Goal: Information Seeking & Learning: Learn about a topic

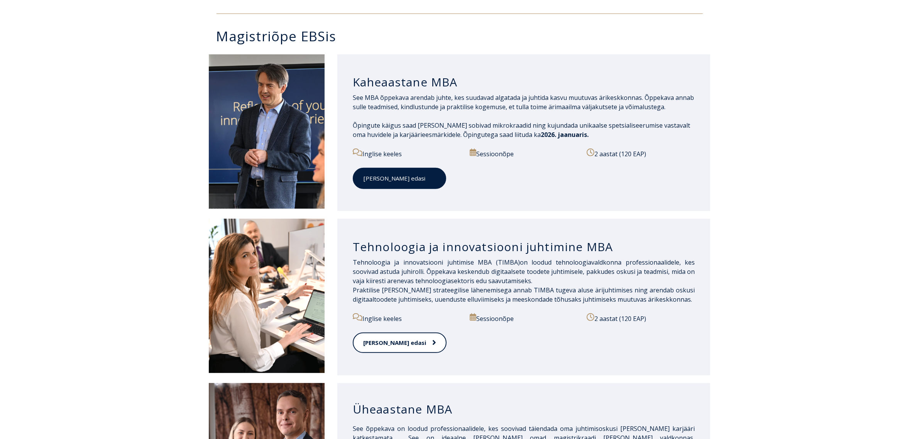
scroll to position [386, 0]
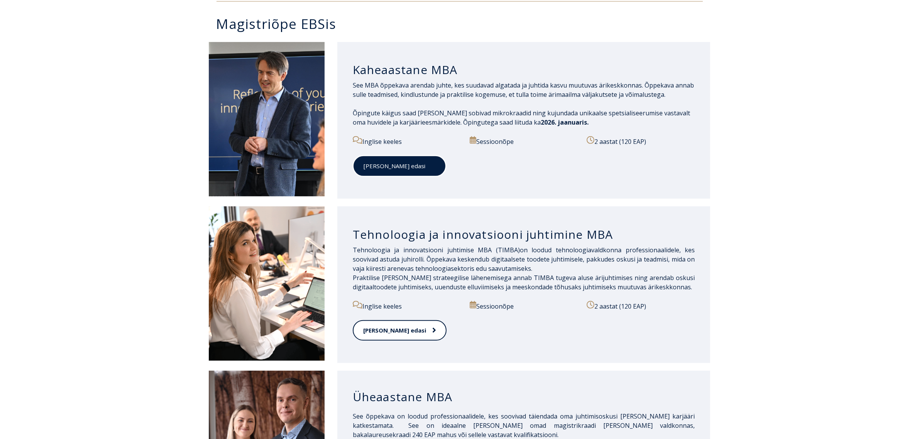
click at [406, 156] on link "Loe edasi" at bounding box center [399, 166] width 93 height 21
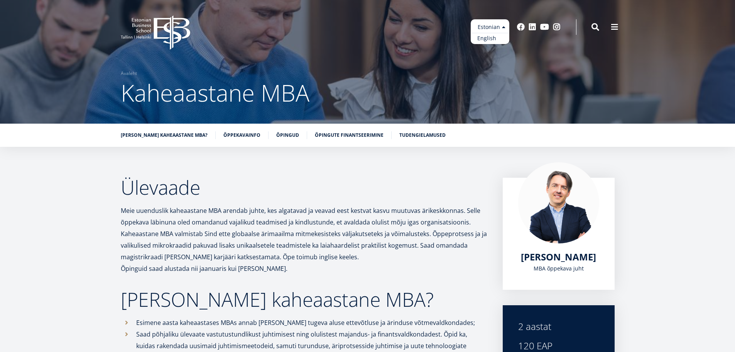
click at [489, 39] on link "English" at bounding box center [490, 38] width 39 height 11
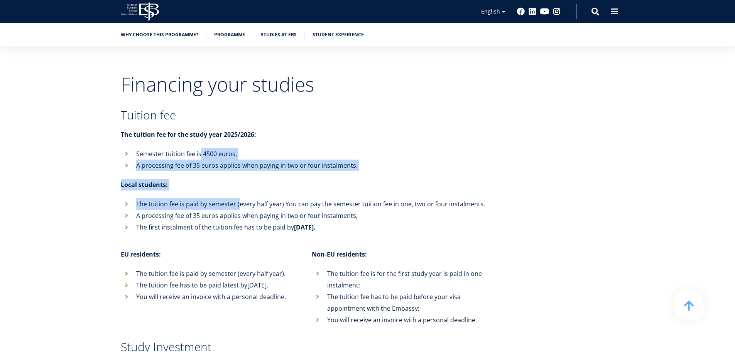
drag, startPoint x: 200, startPoint y: 117, endPoint x: 242, endPoint y: 191, distance: 84.5
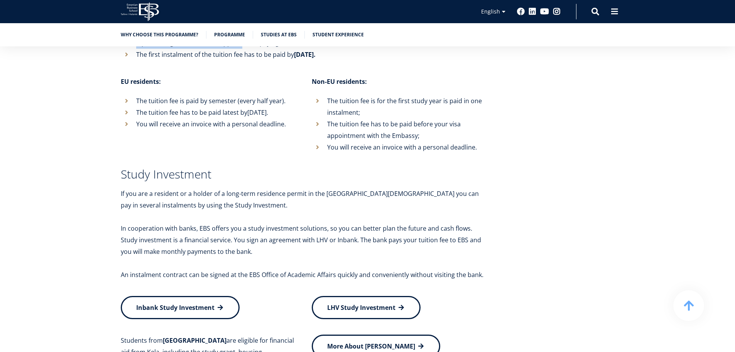
scroll to position [3088, 0]
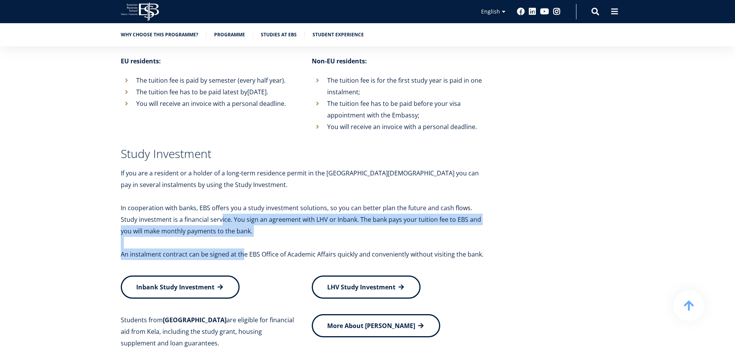
drag, startPoint x: 203, startPoint y: 202, endPoint x: 251, endPoint y: 226, distance: 54.2
click at [247, 226] on div "Financing your studies Tuition fee The tuition fee for the study year 2025/2026…" at bounding box center [304, 183] width 367 height 602
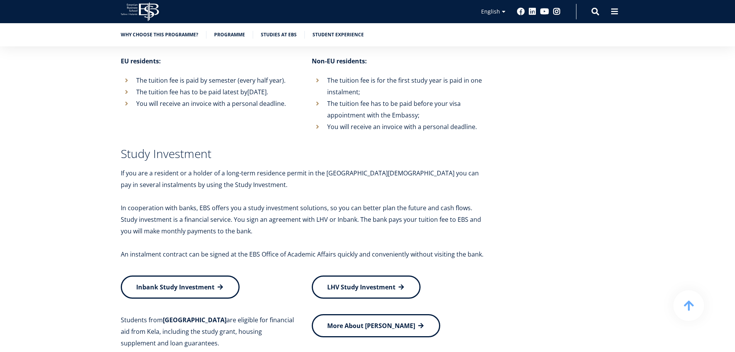
click at [251, 248] on p "An instalment contract can be signed at the EBS Office of Academic Affairs quic…" at bounding box center [304, 254] width 367 height 12
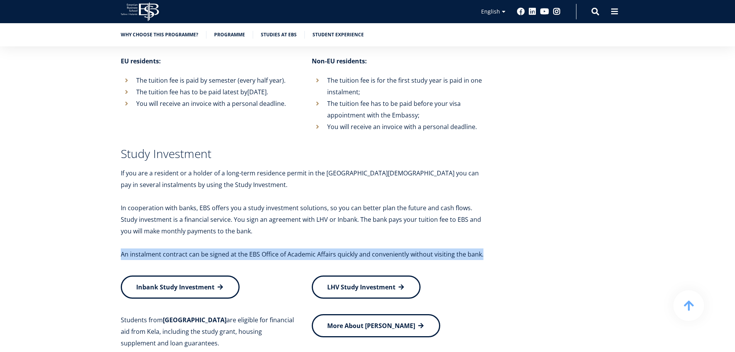
click at [251, 248] on p "An instalment contract can be signed at the EBS Office of Academic Affairs quic…" at bounding box center [304, 254] width 367 height 12
drag, startPoint x: 322, startPoint y: 32, endPoint x: 313, endPoint y: 35, distance: 10.0
click at [322, 32] on link "Student experience" at bounding box center [338, 34] width 51 height 8
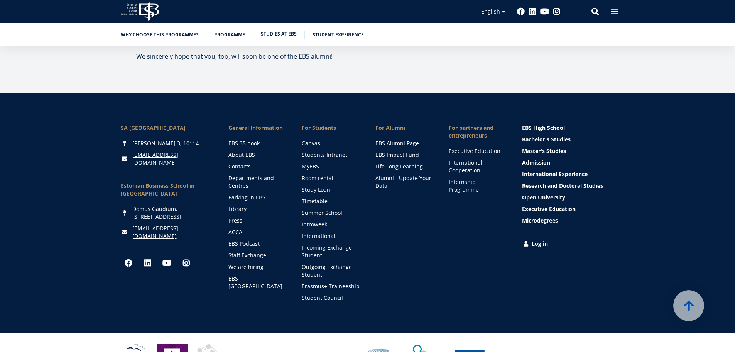
click at [280, 34] on link "Studies at EBS" at bounding box center [279, 34] width 36 height 8
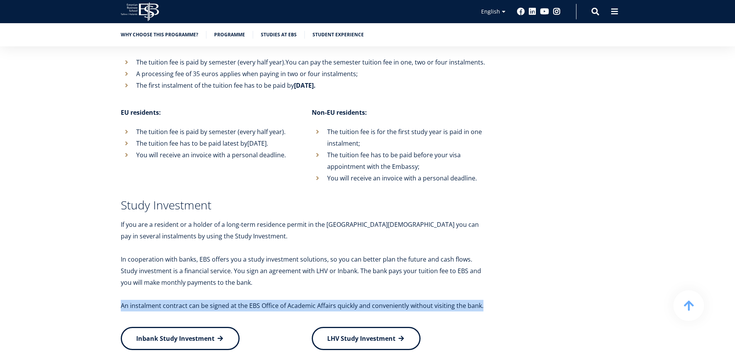
scroll to position [3065, 0]
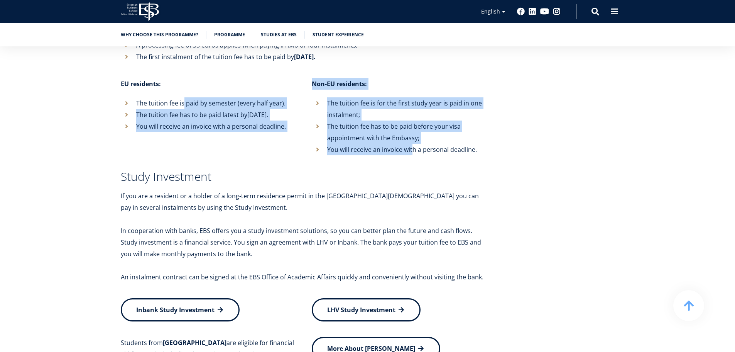
drag, startPoint x: 183, startPoint y: 77, endPoint x: 415, endPoint y: 124, distance: 236.2
click at [414, 123] on div "EU residents: The tuition fee is paid by semester (every half year). The tuitio…" at bounding box center [296, 116] width 382 height 77
click at [416, 144] on li "You will receive an invoice with a personal deadline." at bounding box center [400, 150] width 176 height 12
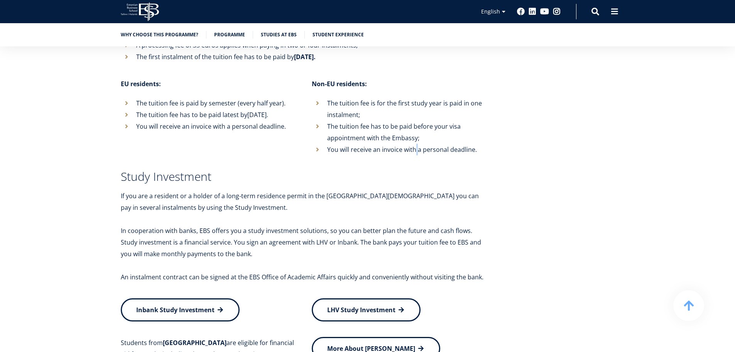
click at [416, 144] on li "You will receive an invoice with a personal deadline." at bounding box center [400, 150] width 176 height 12
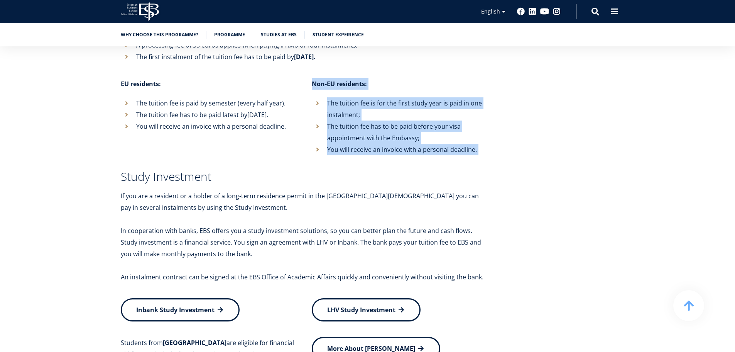
drag, startPoint x: 416, startPoint y: 125, endPoint x: 367, endPoint y: 63, distance: 79.2
click at [367, 78] on div "Non-EU residents: The tuition fee is for the first study year is paid in one in…" at bounding box center [391, 116] width 191 height 77
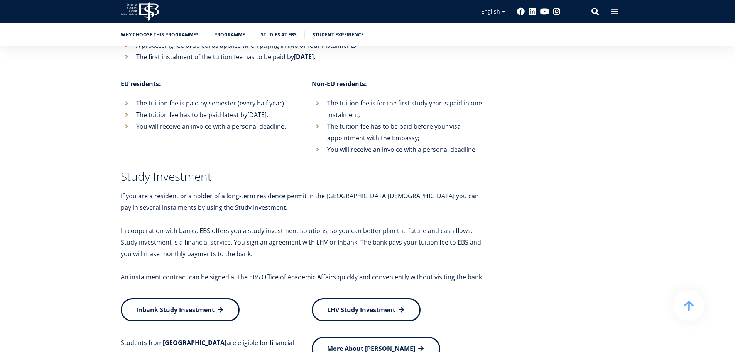
click at [257, 190] on p "If you are a resident or a holder of a long-term residence permit in the Republ…" at bounding box center [304, 201] width 367 height 23
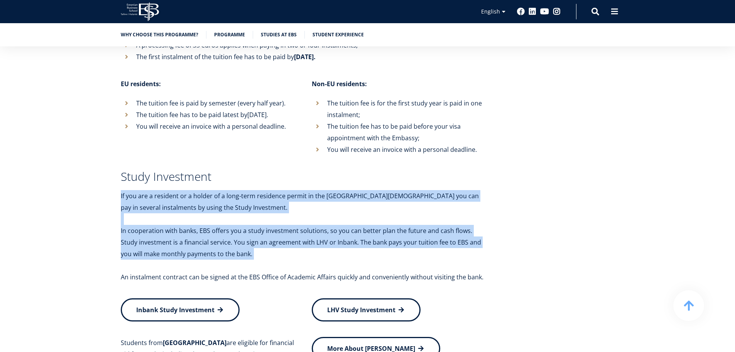
drag, startPoint x: 257, startPoint y: 171, endPoint x: 281, endPoint y: 220, distance: 54.7
click at [281, 220] on div "Financing your studies Tuition fee The tuition fee for the study year 2025/2026…" at bounding box center [304, 205] width 367 height 602
click at [281, 225] on p "In cooperation with banks, EBS offers you a study investment solutions, so you …" at bounding box center [304, 242] width 367 height 35
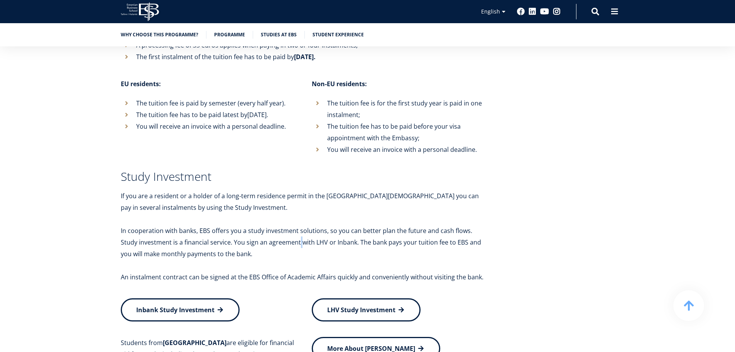
click at [281, 225] on p "In cooperation with banks, EBS offers you a study investment solutions, so you …" at bounding box center [304, 242] width 367 height 35
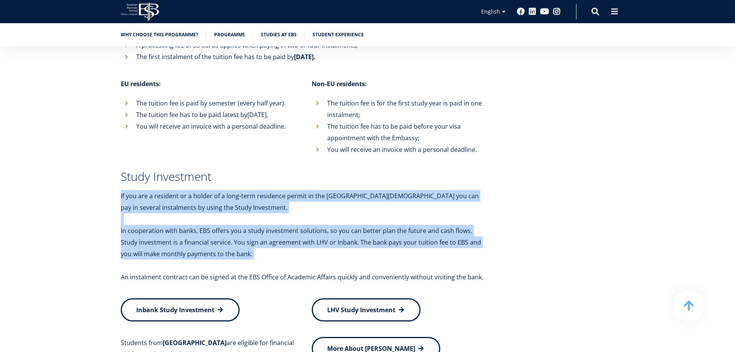
drag, startPoint x: 281, startPoint y: 220, endPoint x: 256, endPoint y: 172, distance: 54.4
click at [257, 172] on div "Financing your studies Tuition fee The tuition fee for the study year 2025/2026…" at bounding box center [304, 205] width 367 height 602
click at [256, 190] on p "If you are a resident or a holder of a long-term residence permit in the Republ…" at bounding box center [304, 201] width 367 height 23
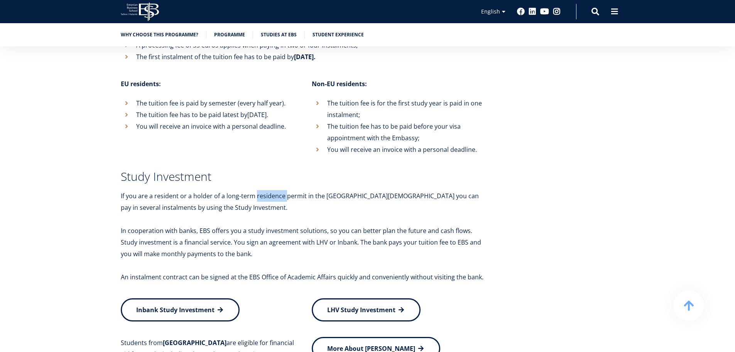
click at [256, 190] on p "If you are a resident or a holder of a long-term residence permit in the Republ…" at bounding box center [304, 201] width 367 height 23
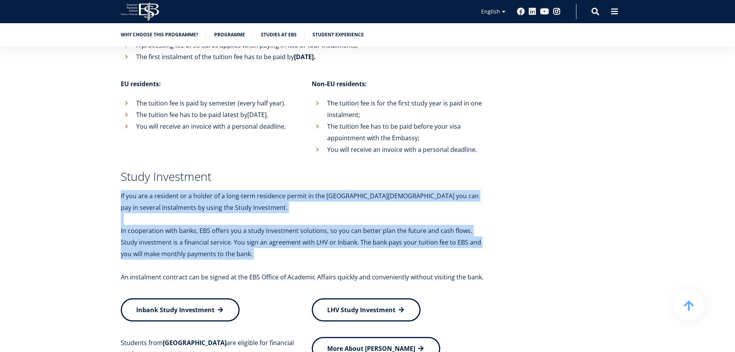
drag, startPoint x: 256, startPoint y: 172, endPoint x: 270, endPoint y: 217, distance: 47.1
click at [270, 217] on div "Financing your studies Tuition fee The tuition fee for the study year 2025/2026…" at bounding box center [304, 205] width 367 height 602
click at [270, 225] on p "In cooperation with banks, EBS offers you a study investment solutions, so you …" at bounding box center [304, 242] width 367 height 35
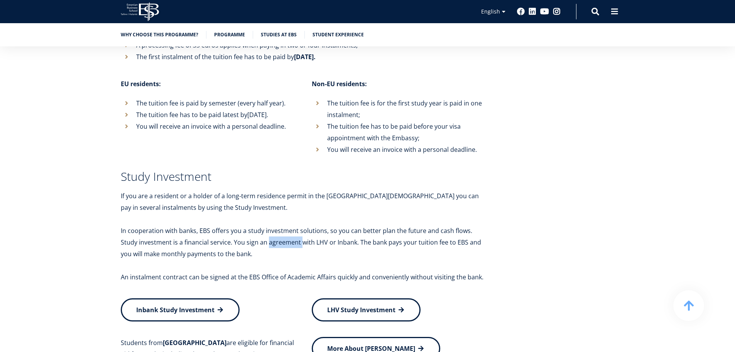
click at [270, 225] on p "In cooperation with banks, EBS offers you a study investment solutions, so you …" at bounding box center [304, 242] width 367 height 35
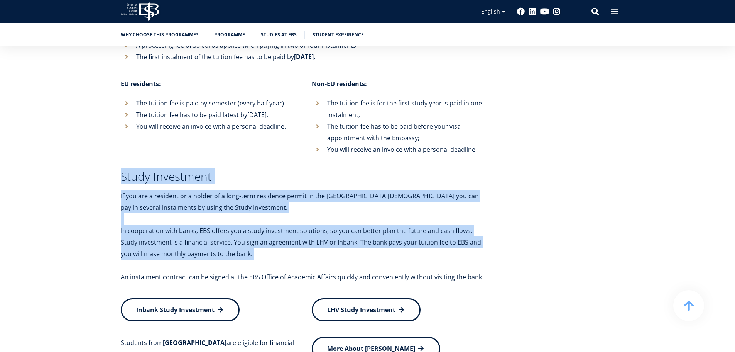
drag, startPoint x: 270, startPoint y: 217, endPoint x: 249, endPoint y: 158, distance: 62.9
click at [249, 158] on div "Financing your studies Tuition fee The tuition fee for the study year 2025/2026…" at bounding box center [304, 205] width 367 height 602
click at [249, 171] on h3 "Study Investment" at bounding box center [304, 177] width 367 height 12
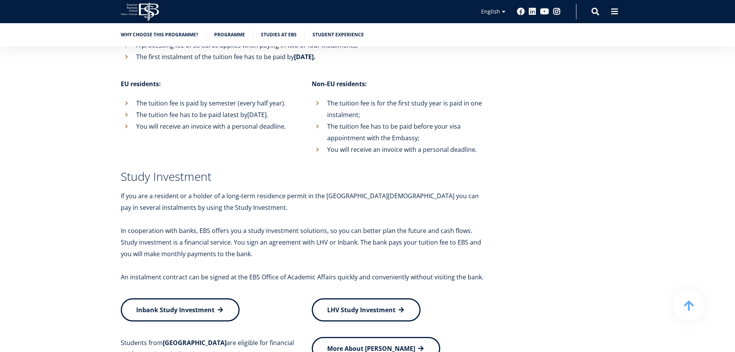
click at [249, 171] on h3 "Study Investment" at bounding box center [304, 177] width 367 height 12
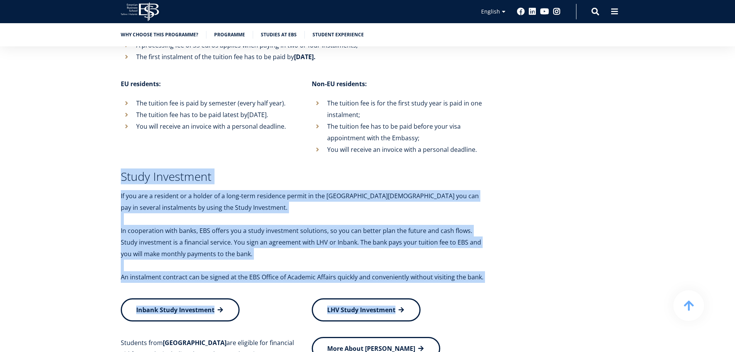
drag, startPoint x: 249, startPoint y: 158, endPoint x: 302, endPoint y: 267, distance: 121.0
click at [302, 267] on div "Financing your studies Tuition fee The tuition fee for the study year 2025/2026…" at bounding box center [304, 205] width 367 height 602
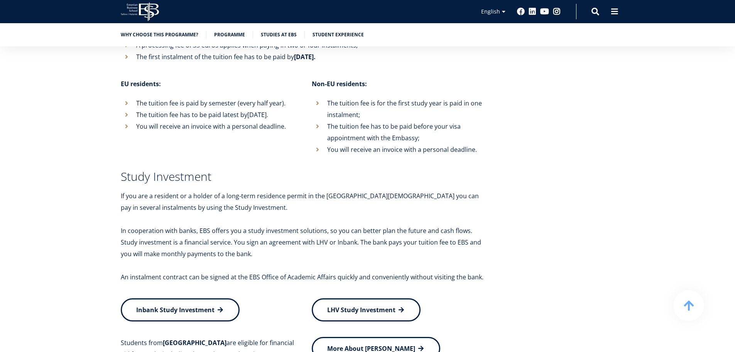
click at [293, 271] on p "An instalment contract can be signed at the EBS Office of Academic Affairs quic…" at bounding box center [304, 277] width 367 height 12
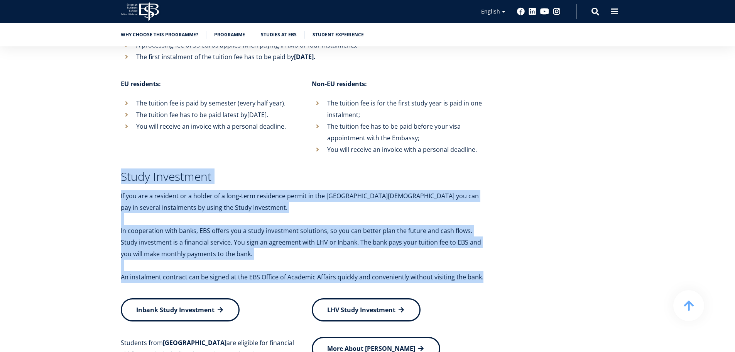
drag, startPoint x: 293, startPoint y: 257, endPoint x: 235, endPoint y: 152, distance: 120.2
click at [235, 152] on div "Financing your studies Tuition fee The tuition fee for the study year 2025/2026…" at bounding box center [304, 205] width 367 height 602
click at [235, 171] on h3 "Study Investment" at bounding box center [304, 177] width 367 height 12
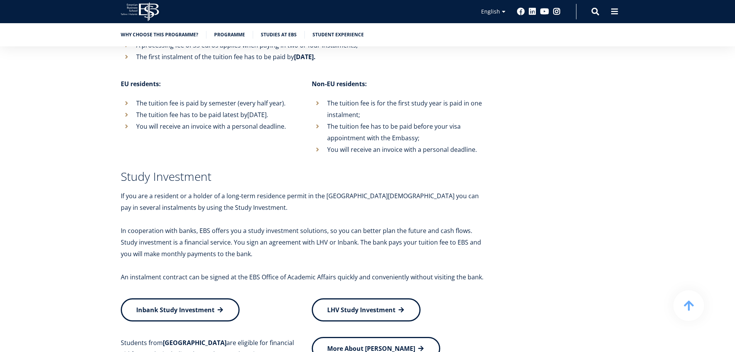
click at [235, 171] on h3 "Study Investment" at bounding box center [304, 177] width 367 height 12
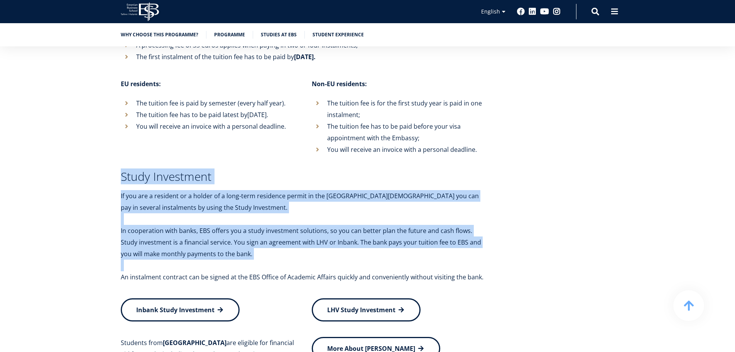
drag, startPoint x: 235, startPoint y: 152, endPoint x: 263, endPoint y: 252, distance: 104.1
click at [262, 251] on div "Financing your studies Tuition fee The tuition fee for the study year 2025/2026…" at bounding box center [304, 205] width 367 height 602
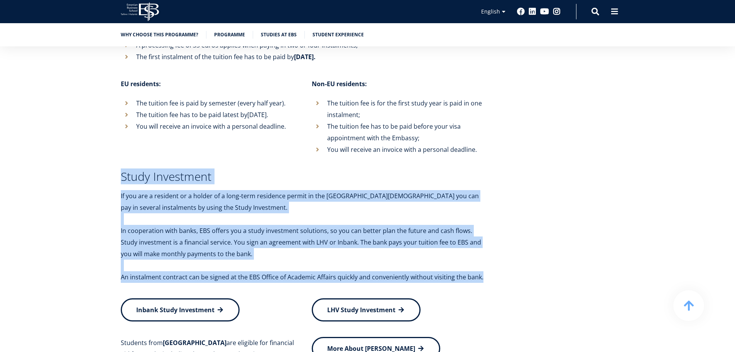
click at [264, 271] on p "An instalment contract can be signed at the EBS Office of Academic Affairs quic…" at bounding box center [304, 277] width 367 height 12
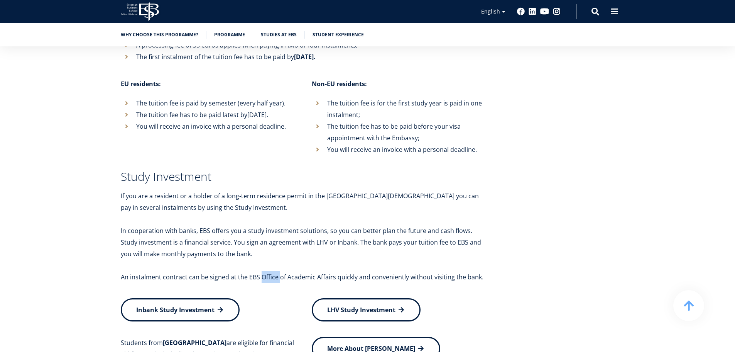
click at [264, 271] on p "An instalment contract can be signed at the EBS Office of Academic Affairs quic…" at bounding box center [304, 277] width 367 height 12
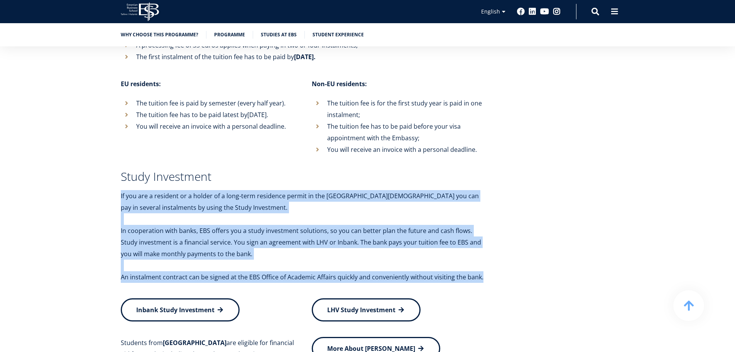
drag, startPoint x: 264, startPoint y: 253, endPoint x: 217, endPoint y: 153, distance: 110.2
click at [218, 157] on div "Financing your studies Tuition fee The tuition fee for the study year 2025/2026…" at bounding box center [304, 205] width 367 height 602
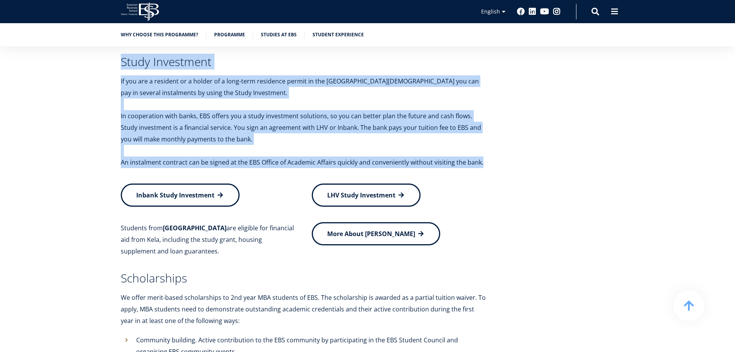
scroll to position [3181, 0]
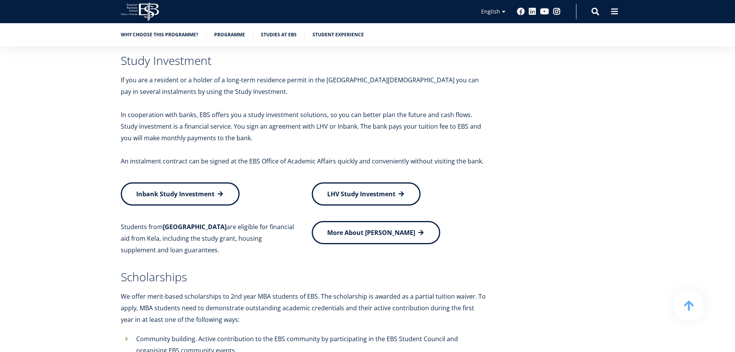
click at [217, 221] on p "Students from Finland are eligible for financial aid from Kela, including the s…" at bounding box center [209, 238] width 176 height 35
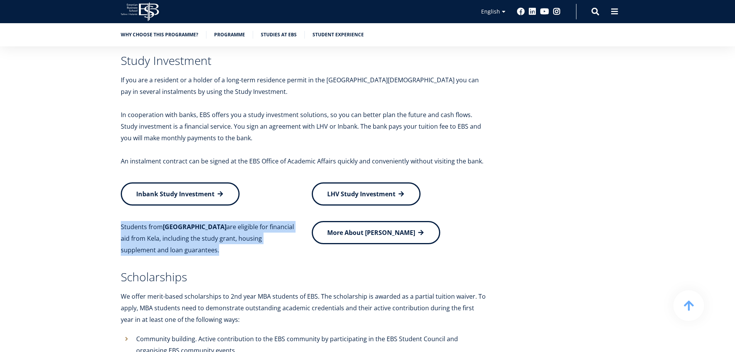
drag, startPoint x: 217, startPoint y: 208, endPoint x: 224, endPoint y: 228, distance: 21.5
click at [224, 228] on p "Students from Finland are eligible for financial aid from Kela, including the s…" at bounding box center [209, 238] width 176 height 35
click at [227, 230] on p "Students from Finland are eligible for financial aid from Kela, including the s…" at bounding box center [209, 238] width 176 height 35
drag, startPoint x: 227, startPoint y: 230, endPoint x: 114, endPoint y: 191, distance: 119.5
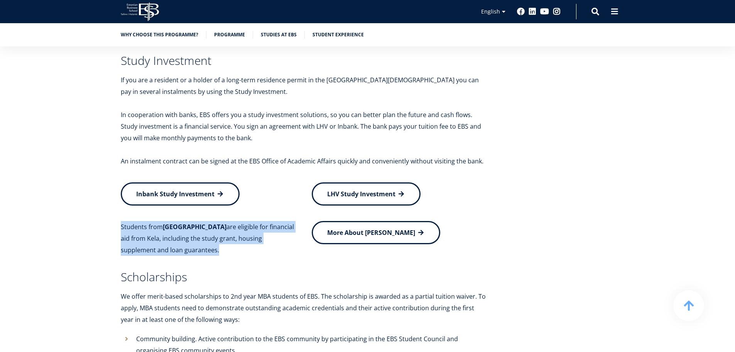
click at [111, 221] on div "Students from Finland are eligible for financial aid from Kela, including the s…" at bounding box center [200, 238] width 191 height 35
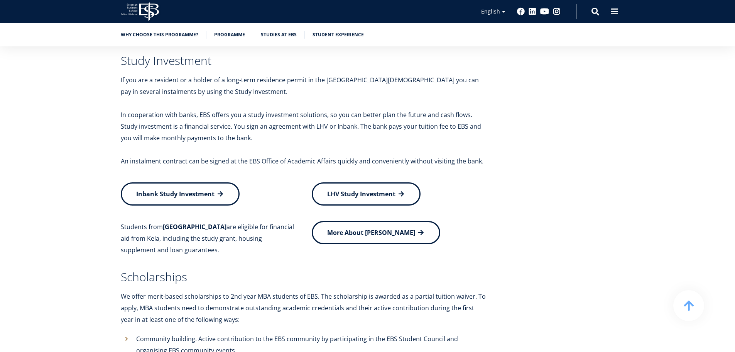
click at [162, 155] on p "An instalment contract can be signed at the EBS Office of Academic Affairs quic…" at bounding box center [304, 161] width 367 height 12
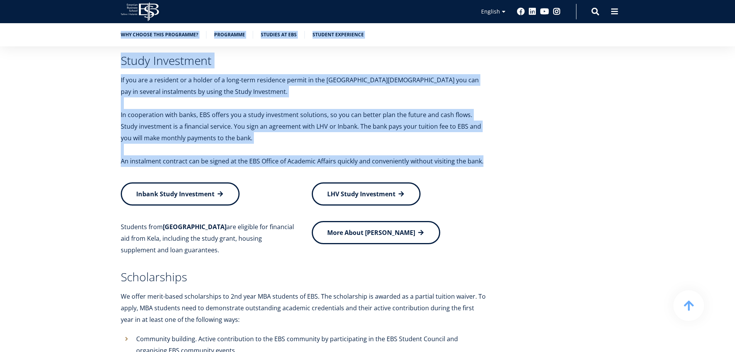
drag, startPoint x: 162, startPoint y: 143, endPoint x: 125, endPoint y: 42, distance: 108.2
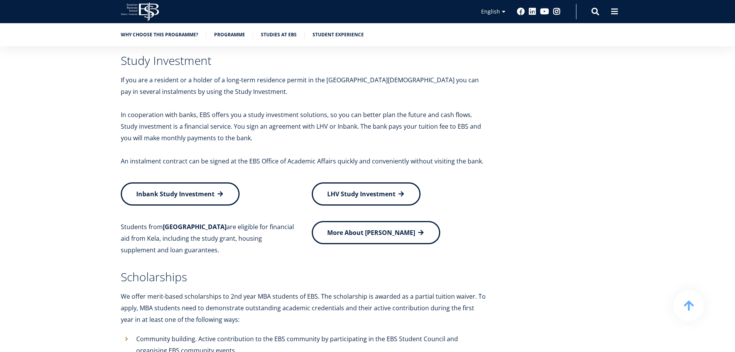
click at [167, 221] on p "Students from Finland are eligible for financial aid from Kela, including the s…" at bounding box center [209, 238] width 176 height 35
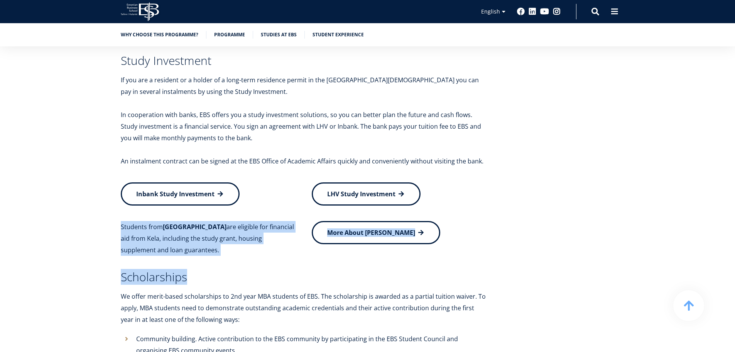
drag, startPoint x: 167, startPoint y: 214, endPoint x: 187, endPoint y: 252, distance: 43.2
click at [187, 252] on div "Financing your studies Tuition fee The tuition fee for the study year 2025/2026…" at bounding box center [304, 89] width 367 height 602
click at [187, 271] on h3 "Scholarships" at bounding box center [304, 277] width 367 height 12
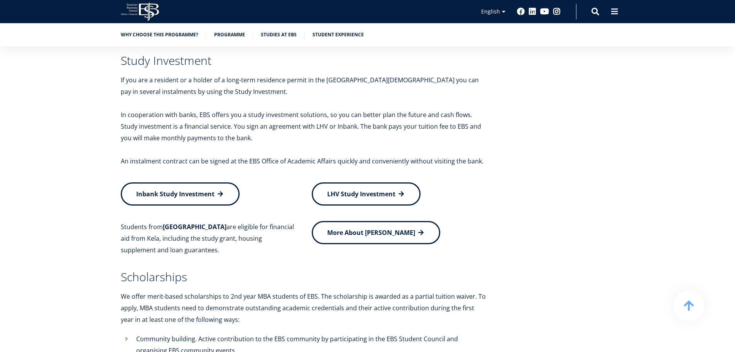
click at [187, 271] on h3 "Scholarships" at bounding box center [304, 277] width 367 height 12
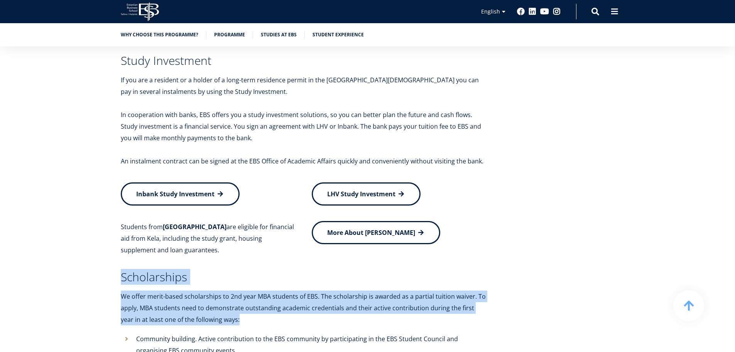
drag, startPoint x: 187, startPoint y: 252, endPoint x: 201, endPoint y: 290, distance: 40.6
click at [201, 290] on div "Financing your studies Tuition fee The tuition fee for the study year 2025/2026…" at bounding box center [304, 89] width 367 height 602
click at [201, 290] on p "We offer merit-based scholarships to 2nd year MBA students of EBS. The scholars…" at bounding box center [304, 307] width 367 height 35
click at [201, 292] on icon "We offer merit-based scholarships to 2nd year MBA students of EBS. The scholars…" at bounding box center [303, 308] width 365 height 32
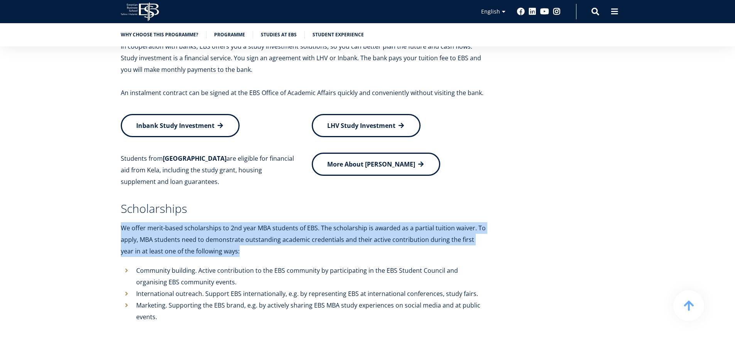
scroll to position [3374, 0]
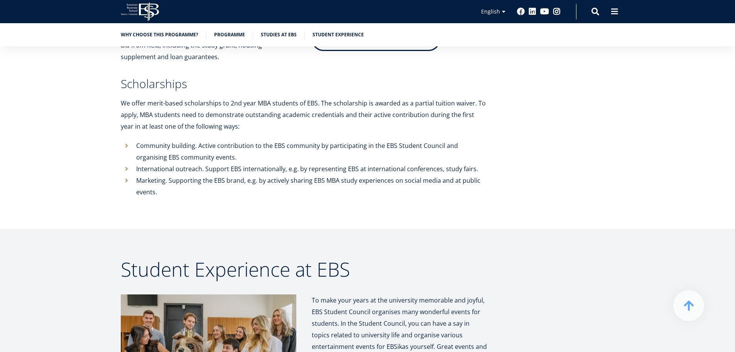
click at [157, 141] on icon ". Active contribution to the EBS community by participating in the EBS Student …" at bounding box center [297, 151] width 322 height 20
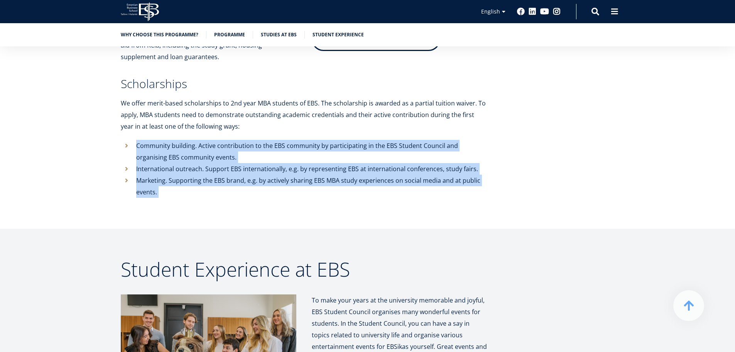
drag, startPoint x: 157, startPoint y: 135, endPoint x: 166, endPoint y: 156, distance: 22.5
click at [166, 156] on ul "Community building . Active contribution to the EBS community by participating …" at bounding box center [304, 169] width 367 height 58
click at [166, 176] on icon ". Supporting the EBS brand, e.g. by actively sharing EBS MBA study experiences …" at bounding box center [308, 186] width 344 height 20
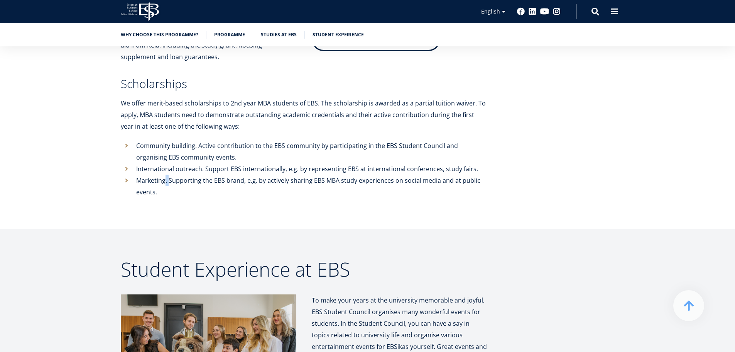
click at [166, 176] on icon ". Supporting the EBS brand, e.g. by actively sharing EBS MBA study experiences …" at bounding box center [308, 186] width 344 height 20
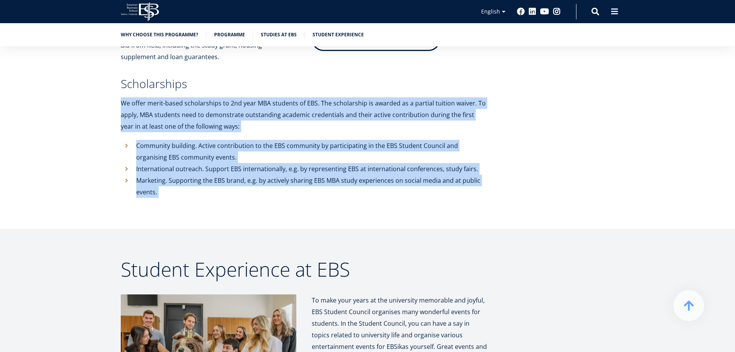
drag, startPoint x: 166, startPoint y: 156, endPoint x: 152, endPoint y: 88, distance: 70.1
click at [152, 99] on icon "We offer merit-based scholarships to 2nd year MBA students of EBS. The scholars…" at bounding box center [303, 115] width 365 height 32
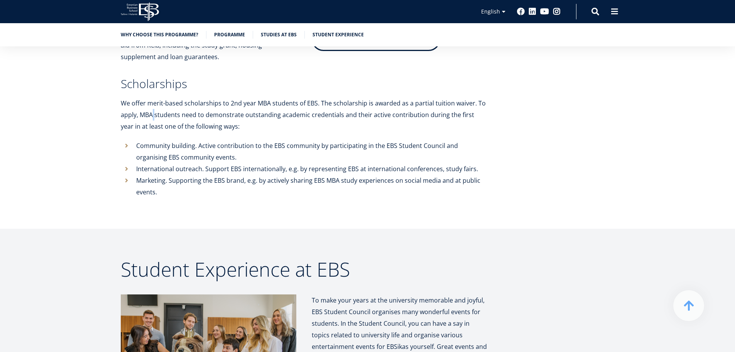
click at [152, 99] on icon "We offer merit-based scholarships to 2nd year MBA students of EBS. The scholars…" at bounding box center [303, 115] width 365 height 32
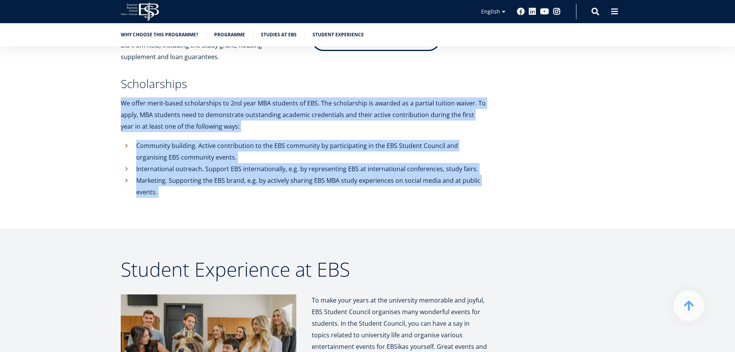
drag, startPoint x: 152, startPoint y: 88, endPoint x: 168, endPoint y: 169, distance: 82.6
click at [168, 174] on li "Marketing . Supporting the EBS brand, e.g. by actively sharing EBS MBA study ex…" at bounding box center [304, 185] width 367 height 23
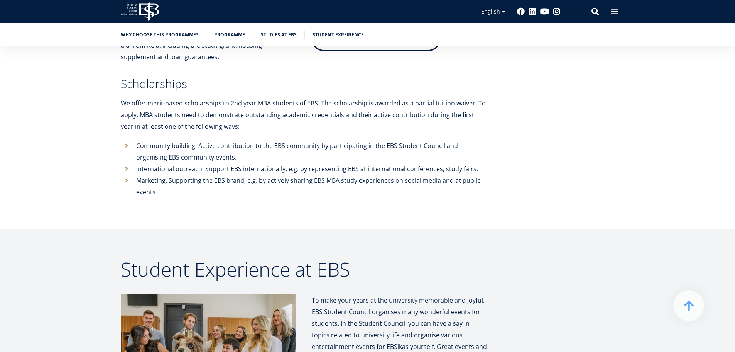
click at [168, 174] on li "Marketing . Supporting the EBS brand, e.g. by actively sharing EBS MBA study ex…" at bounding box center [304, 185] width 367 height 23
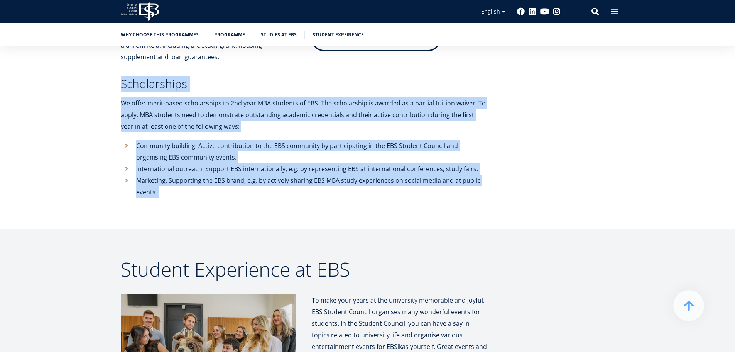
drag, startPoint x: 168, startPoint y: 169, endPoint x: 146, endPoint y: 67, distance: 104.2
click at [146, 78] on h3 "Scholarships" at bounding box center [304, 84] width 367 height 12
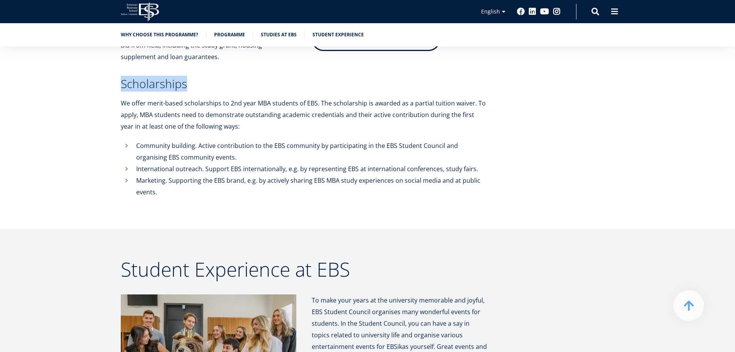
click at [146, 78] on h3 "Scholarships" at bounding box center [304, 84] width 367 height 12
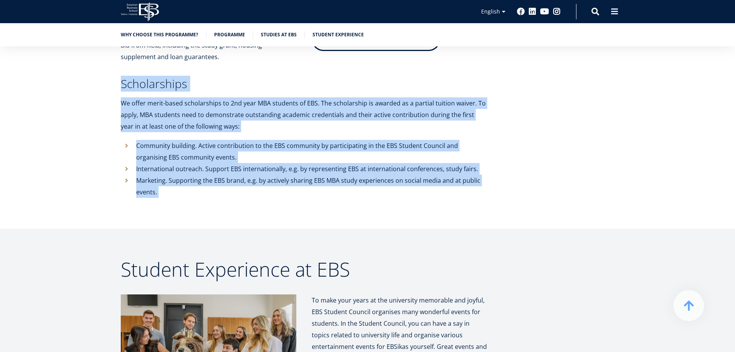
drag, startPoint x: 146, startPoint y: 67, endPoint x: 167, endPoint y: 160, distance: 95.8
click at [163, 99] on icon "We offer merit-based scholarships to 2nd year MBA students of EBS. The scholars…" at bounding box center [303, 115] width 365 height 32
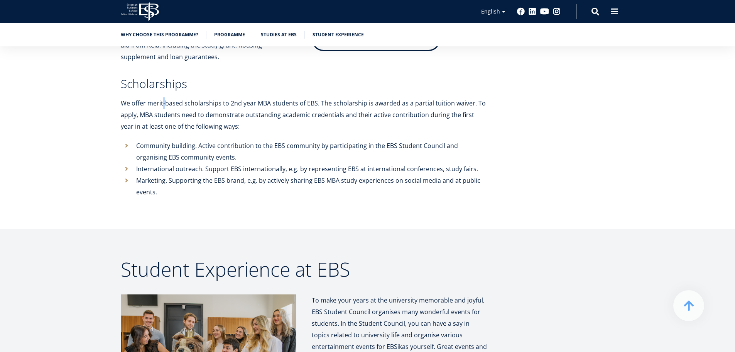
click at [163, 99] on icon "We offer merit-based scholarships to 2nd year MBA students of EBS. The scholars…" at bounding box center [303, 115] width 365 height 32
drag, startPoint x: 181, startPoint y: 168, endPoint x: 174, endPoint y: 153, distance: 16.7
click at [174, 176] on icon ". Supporting the EBS brand, e.g. by actively sharing EBS MBA study experiences …" at bounding box center [308, 186] width 344 height 20
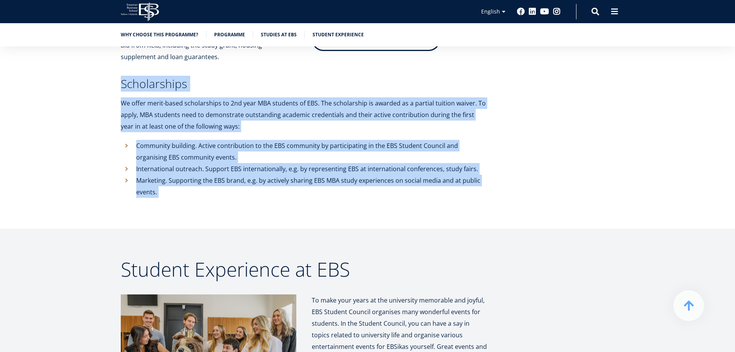
drag, startPoint x: 174, startPoint y: 153, endPoint x: 169, endPoint y: 63, distance: 90.4
click at [169, 78] on h3 "Scholarships" at bounding box center [304, 84] width 367 height 12
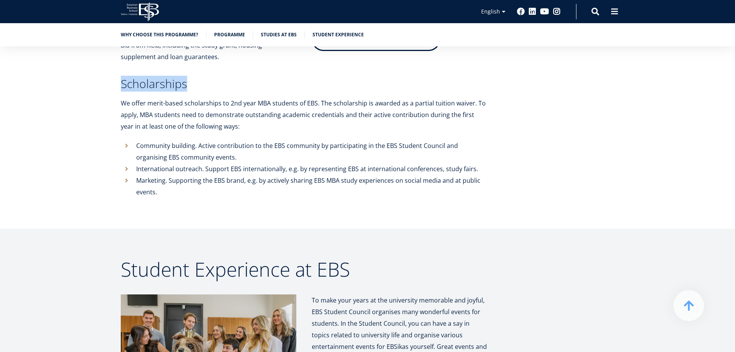
click at [169, 78] on h3 "Scholarships" at bounding box center [304, 84] width 367 height 12
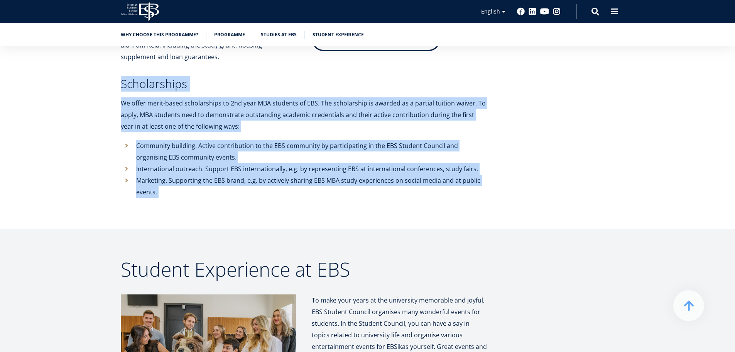
drag, startPoint x: 169, startPoint y: 63, endPoint x: 190, endPoint y: 168, distance: 106.6
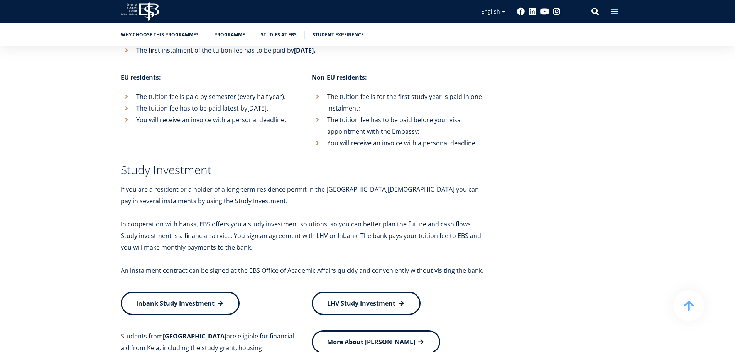
scroll to position [3065, 0]
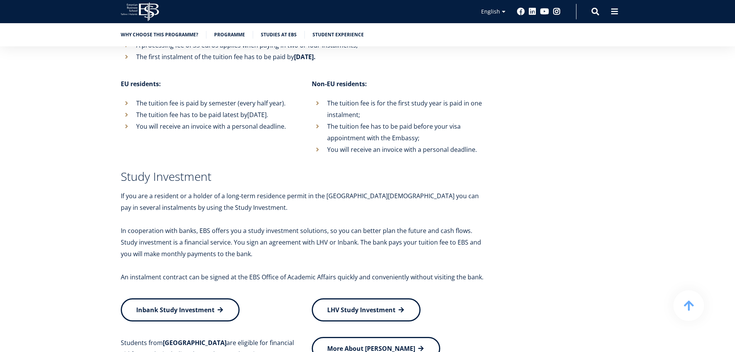
click at [215, 225] on p "In cooperation with banks, EBS offers you a study investment solutions, so you …" at bounding box center [304, 242] width 367 height 35
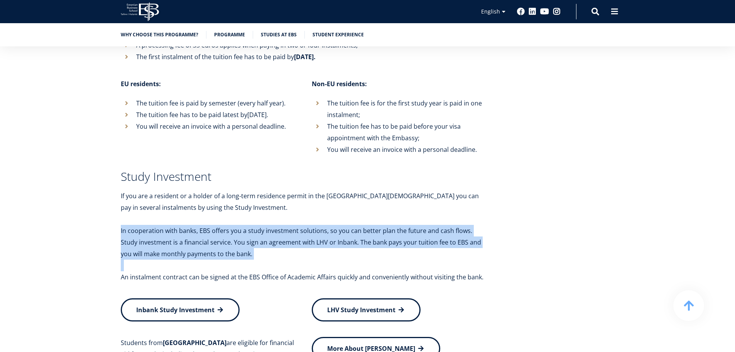
drag, startPoint x: 215, startPoint y: 205, endPoint x: 239, endPoint y: 245, distance: 46.7
click at [239, 245] on div "Financing your studies Tuition fee The tuition fee for the study year 2025/2026…" at bounding box center [304, 205] width 367 height 602
click at [239, 259] on p at bounding box center [304, 265] width 367 height 12
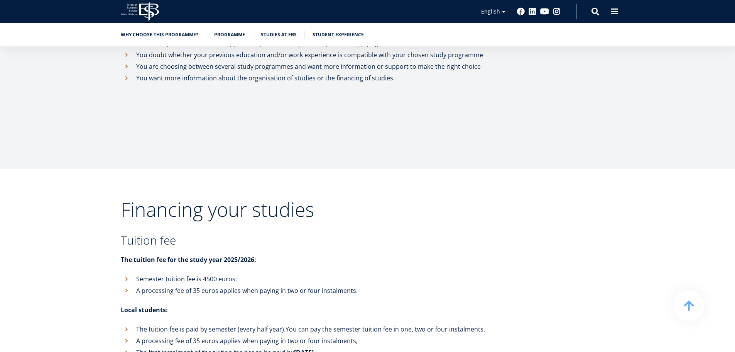
scroll to position [2756, 0]
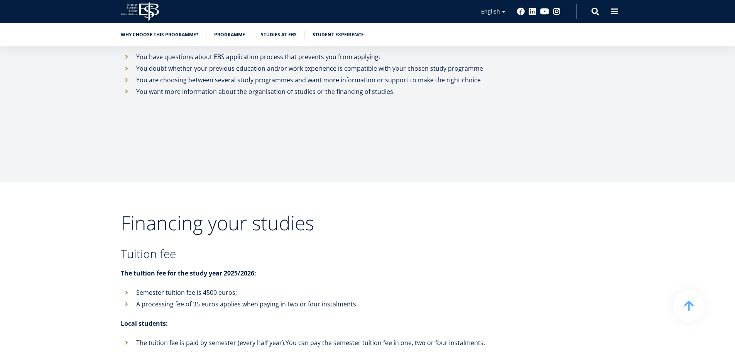
click at [168, 213] on h2 "Financing your studies" at bounding box center [304, 222] width 367 height 19
click at [167, 213] on h2 "Financing your studies" at bounding box center [304, 222] width 367 height 19
click at [166, 213] on h2 "Financing your studies" at bounding box center [304, 222] width 367 height 19
drag, startPoint x: 272, startPoint y: 270, endPoint x: 291, endPoint y: 274, distance: 19.3
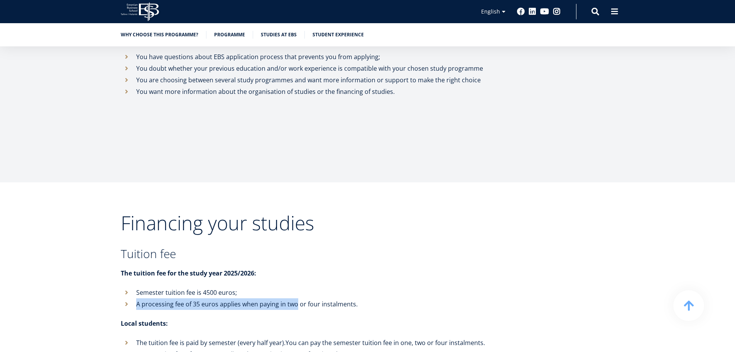
click at [295, 286] on ul "Semester tuition fee is 4500 euros; A processing fee of 35 euros applies when p…" at bounding box center [304, 297] width 367 height 23
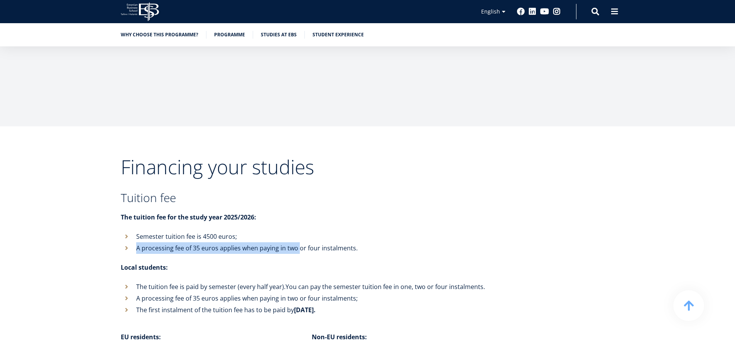
scroll to position [2911, 0]
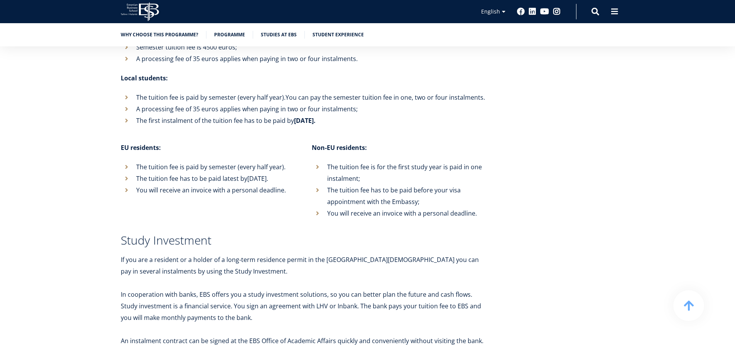
scroll to position [3181, 0]
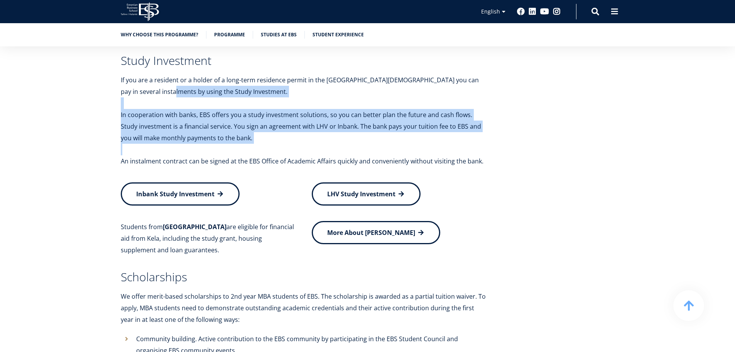
drag, startPoint x: 157, startPoint y: 90, endPoint x: 188, endPoint y: 124, distance: 45.9
click at [188, 124] on div "Financing your studies Tuition fee The tuition fee for the study year 2025/2026…" at bounding box center [304, 89] width 367 height 602
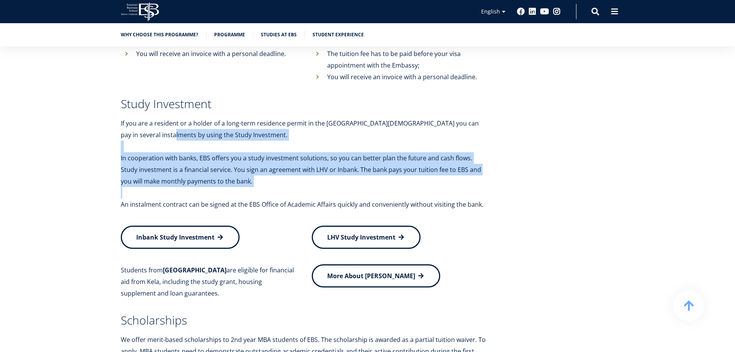
scroll to position [3104, 0]
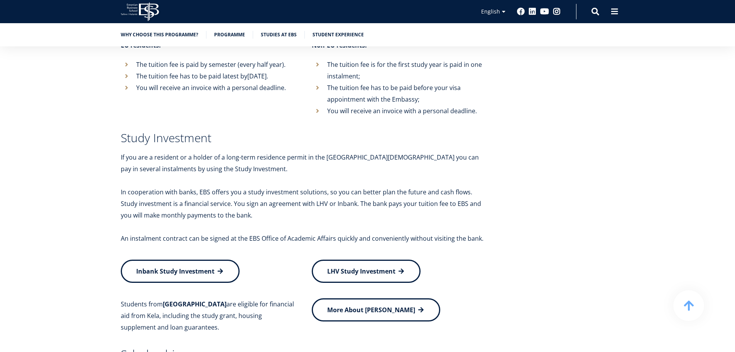
click at [177, 151] on p "If you are a resident or a holder of a long-term residence permit in the Republ…" at bounding box center [304, 162] width 367 height 23
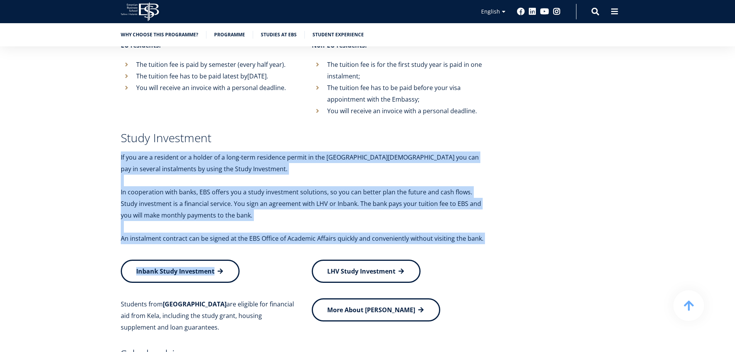
drag, startPoint x: 177, startPoint y: 139, endPoint x: 276, endPoint y: 222, distance: 129.1
click at [276, 222] on div "Financing your studies Tuition fee The tuition fee for the study year 2025/2026…" at bounding box center [304, 167] width 367 height 602
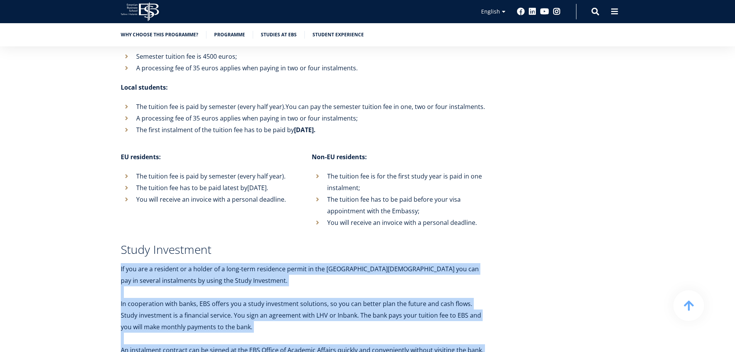
scroll to position [2988, 0]
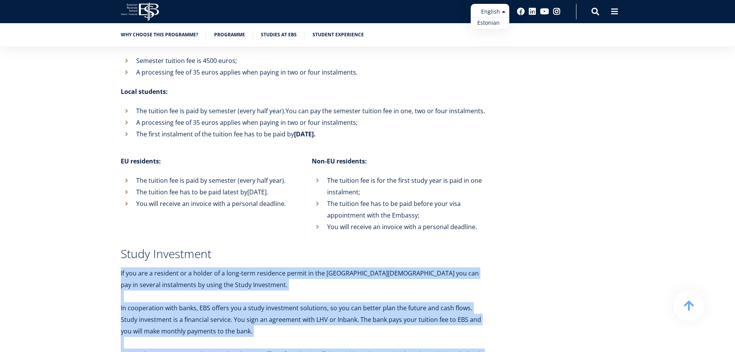
click at [489, 24] on link "Estonian" at bounding box center [490, 22] width 39 height 11
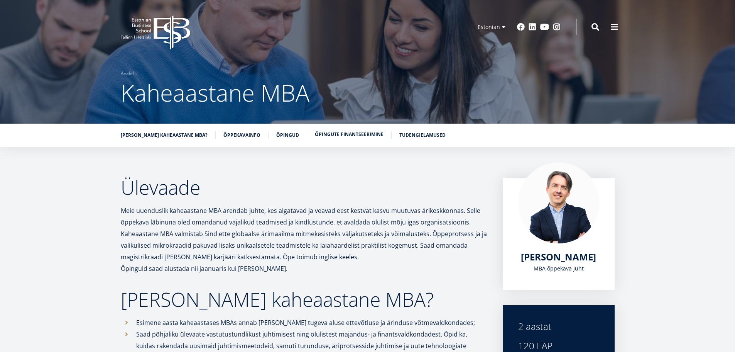
click at [345, 136] on link "Õpingute finantseerimine" at bounding box center [349, 134] width 69 height 8
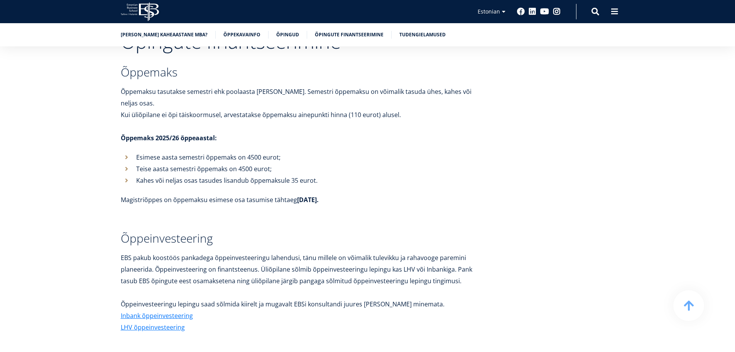
scroll to position [2747, 0]
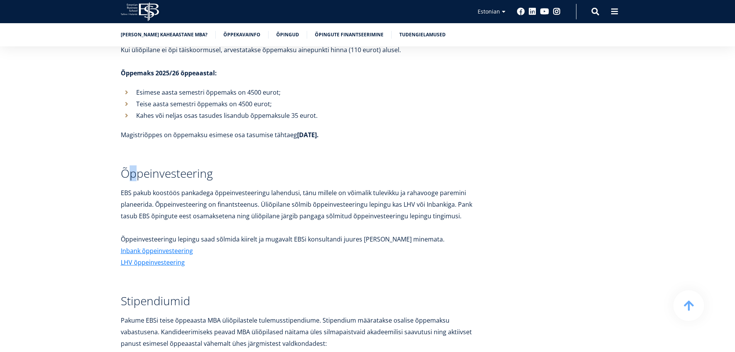
click at [134, 168] on h3 "Õppeinvesteering" at bounding box center [304, 174] width 367 height 12
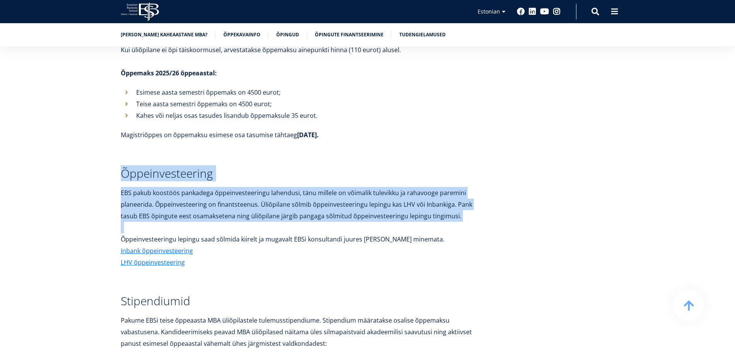
drag, startPoint x: 134, startPoint y: 154, endPoint x: 296, endPoint y: 203, distance: 169.7
click at [296, 203] on div "Õpingute finantseerimine Õppemaks Õppemaksu tasutakse semestri ehk poolaasta ka…" at bounding box center [304, 196] width 367 height 459
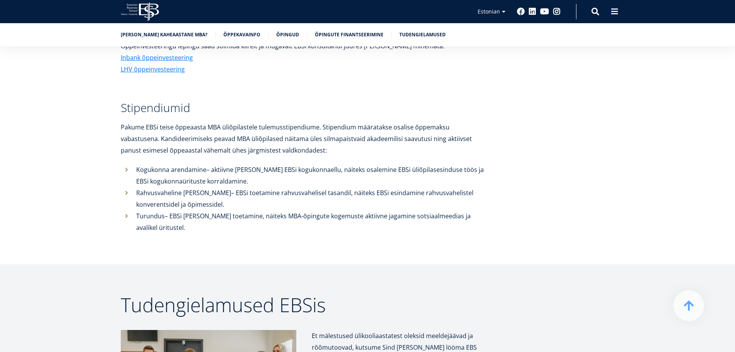
click at [292, 187] on li "Rahvusvaheline panus – EBSi toetamine rahvusvahelisel tasandil, näiteks EBSi es…" at bounding box center [304, 198] width 367 height 23
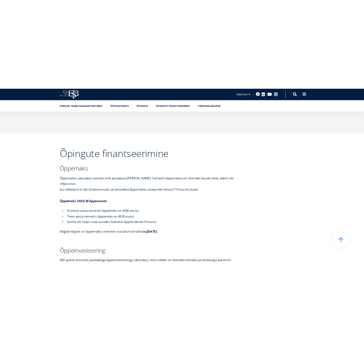
scroll to position [2593, 0]
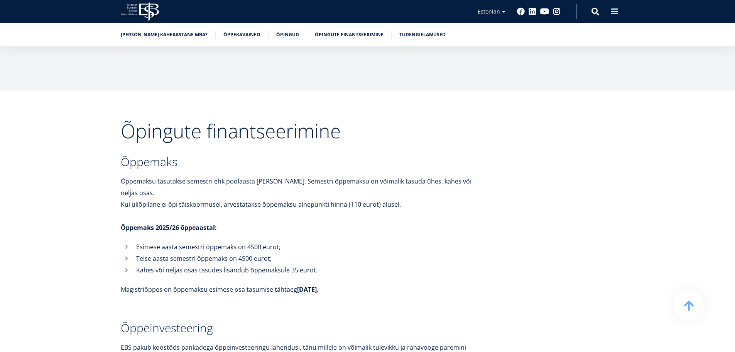
click at [264, 157] on div "Õpingute finantseerimine Õppemaks Õppemaksu tasutakse semestri ehk poolaasta ka…" at bounding box center [304, 350] width 367 height 459
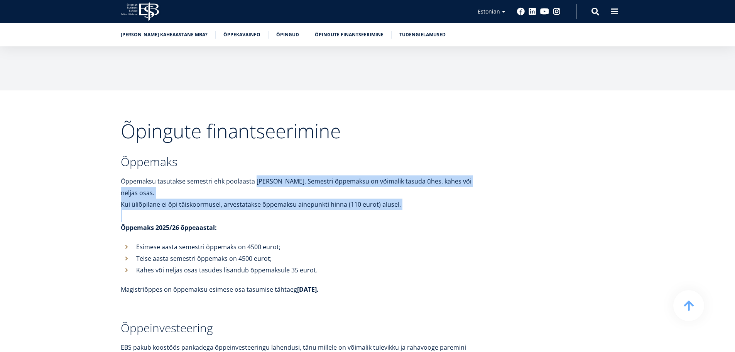
drag, startPoint x: 264, startPoint y: 157, endPoint x: 403, endPoint y: 193, distance: 144.3
click at [403, 193] on div "Õpingute finantseerimine Õppemaks Õppemaksu tasutakse semestri ehk poolaasta ka…" at bounding box center [304, 350] width 367 height 459
click at [403, 210] on p at bounding box center [304, 216] width 367 height 12
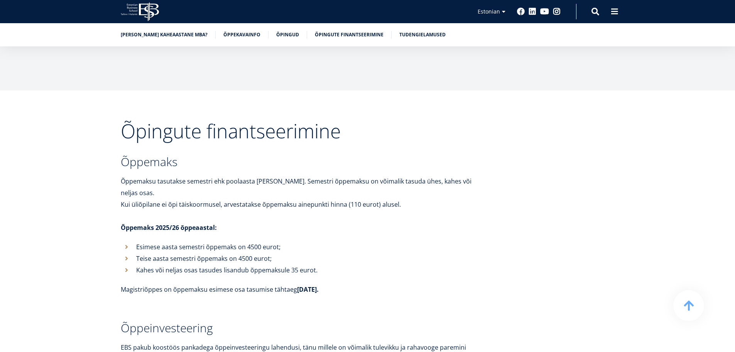
click at [403, 210] on p at bounding box center [304, 216] width 367 height 12
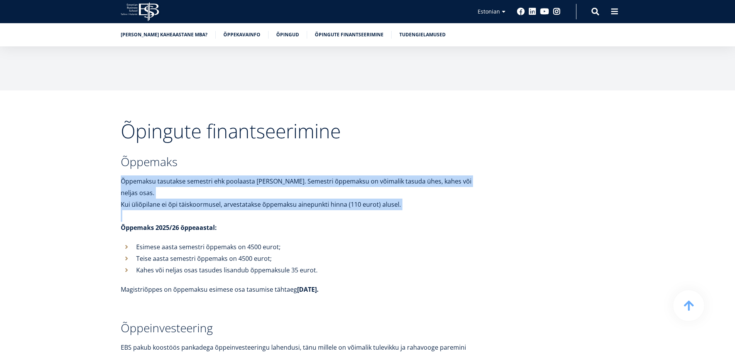
drag, startPoint x: 403, startPoint y: 193, endPoint x: 416, endPoint y: 169, distance: 26.6
click at [416, 171] on div "Õpingute finantseerimine Õppemaks Õppemaksu tasutakse semestri ehk poolaasta ka…" at bounding box center [304, 350] width 367 height 459
click at [416, 175] on p "Õppemaksu tasutakse semestri ehk poolaasta kaupa. Semestri õppemaksu on võimali…" at bounding box center [304, 186] width 367 height 23
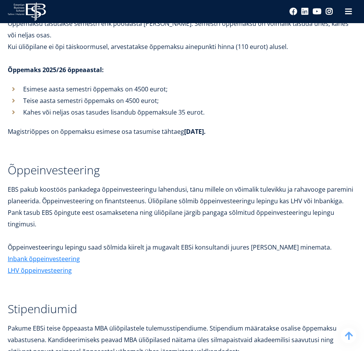
scroll to position [3249, 0]
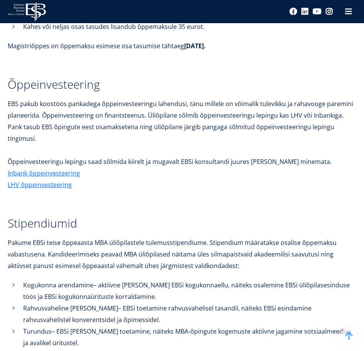
click at [74, 98] on p "EBS pakub koostöös pankadega õppeinvesteeringu lahendusi, tänu millele on võima…" at bounding box center [182, 127] width 349 height 58
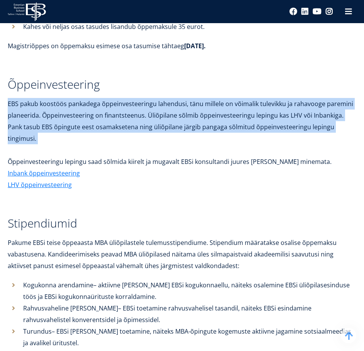
drag, startPoint x: 74, startPoint y: 93, endPoint x: 296, endPoint y: 113, distance: 222.5
click at [294, 113] on p "EBS pakub koostöös pankadega õppeinvesteeringu lahendusi, tänu millele on võima…" at bounding box center [182, 127] width 349 height 58
click at [296, 113] on p "EBS pakub koostöös pankadega õppeinvesteeringu lahendusi, tänu millele on võima…" at bounding box center [182, 127] width 349 height 58
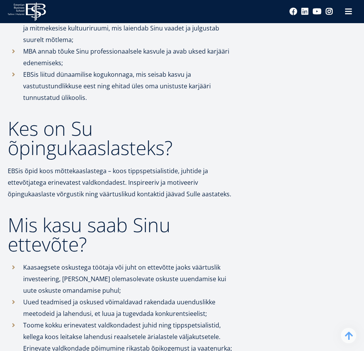
drag, startPoint x: 226, startPoint y: 122, endPoint x: 208, endPoint y: 24, distance: 99.4
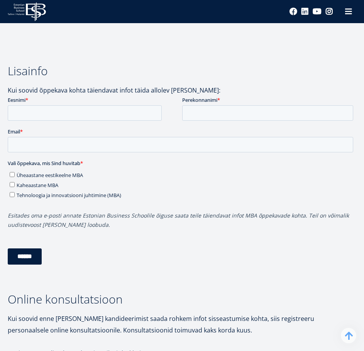
drag, startPoint x: 208, startPoint y: 96, endPoint x: 222, endPoint y: 29, distance: 69.3
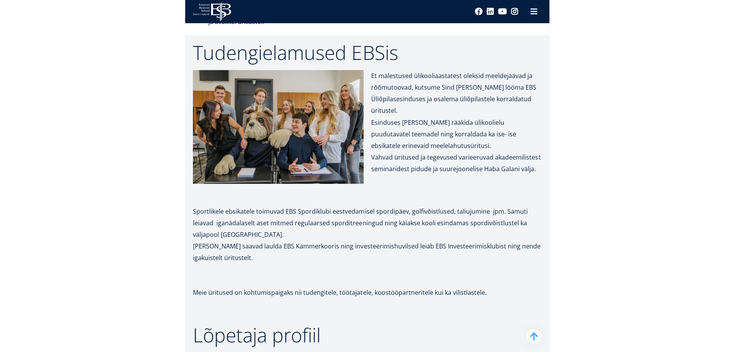
scroll to position [3699, 0]
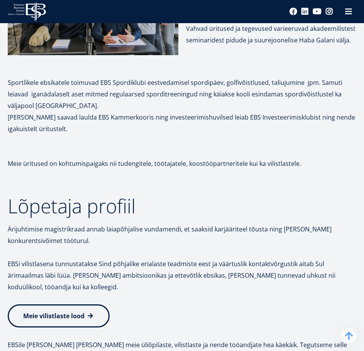
click at [269, 169] on p at bounding box center [182, 175] width 349 height 12
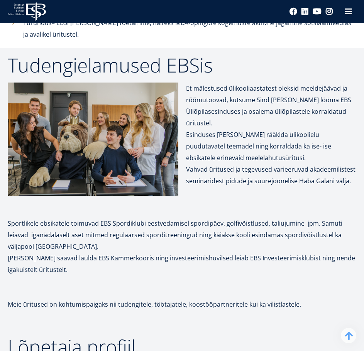
scroll to position [3265, 0]
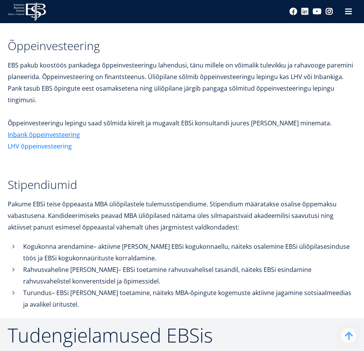
click at [62, 140] on link "LHV õppeinvesteering" at bounding box center [40, 146] width 64 height 12
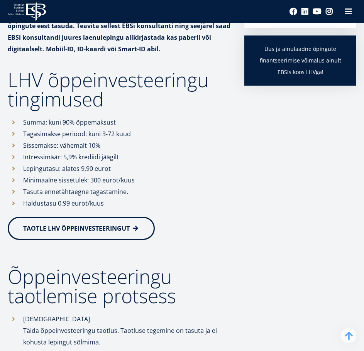
scroll to position [232, 0]
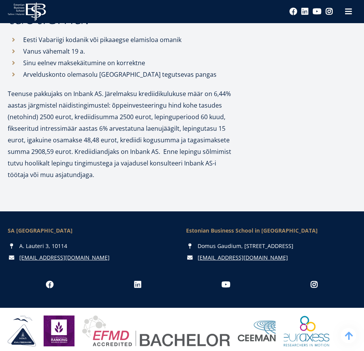
scroll to position [494, 0]
